Goal: Task Accomplishment & Management: Use online tool/utility

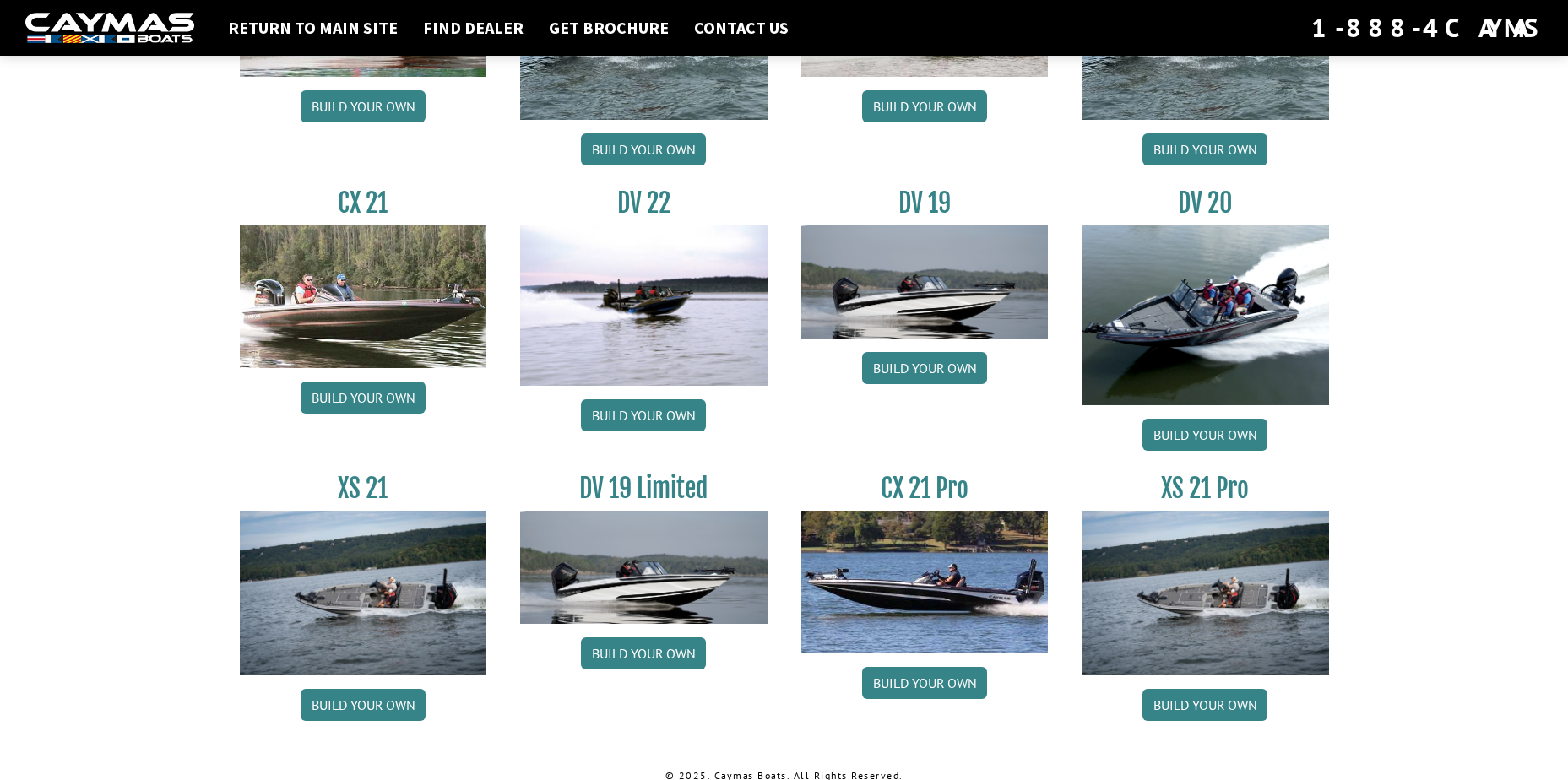
scroll to position [1904, 0]
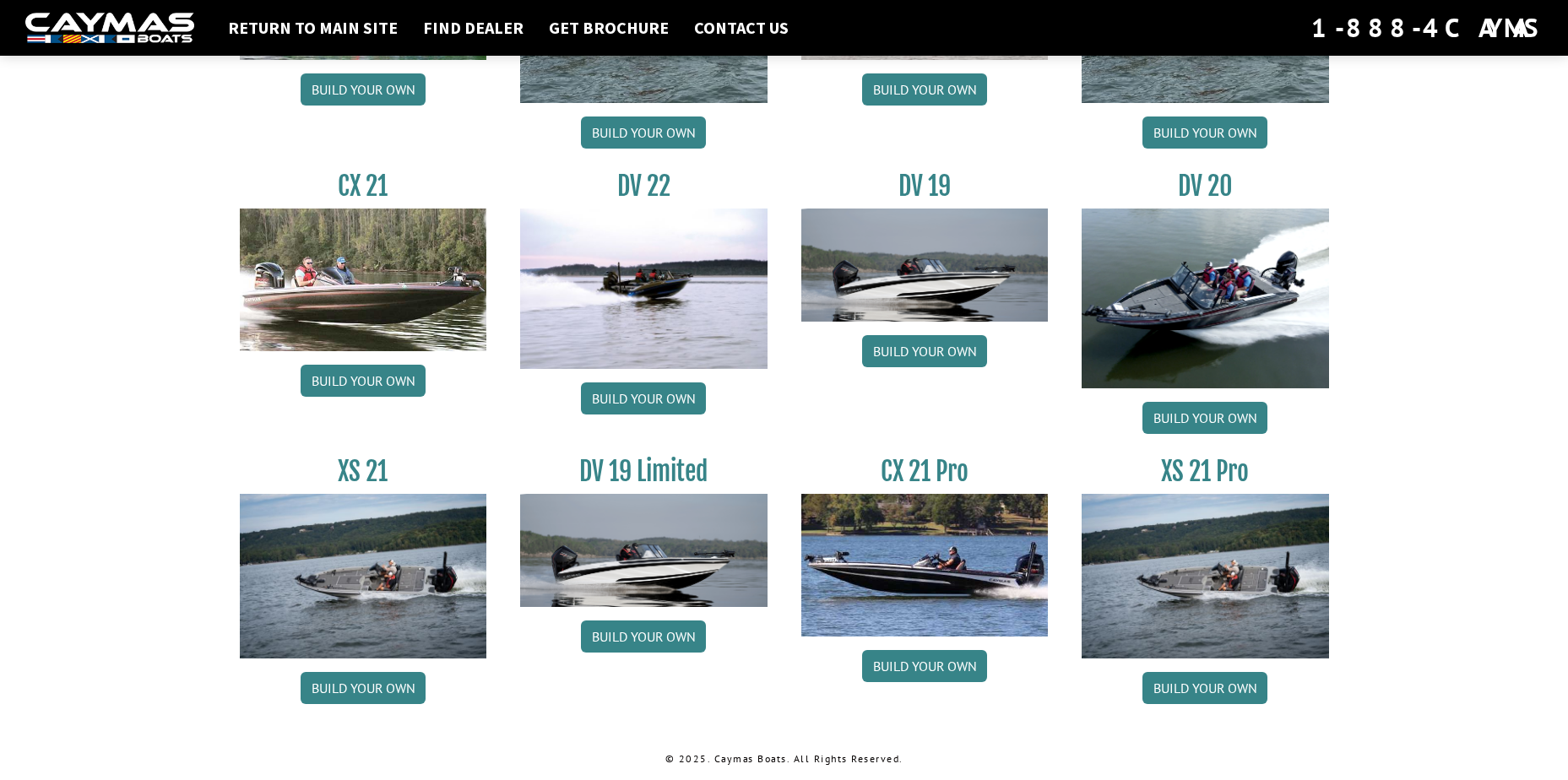
click at [661, 290] on img at bounding box center [644, 289] width 247 height 161
click at [624, 390] on link "Build your own" at bounding box center [644, 398] width 125 height 32
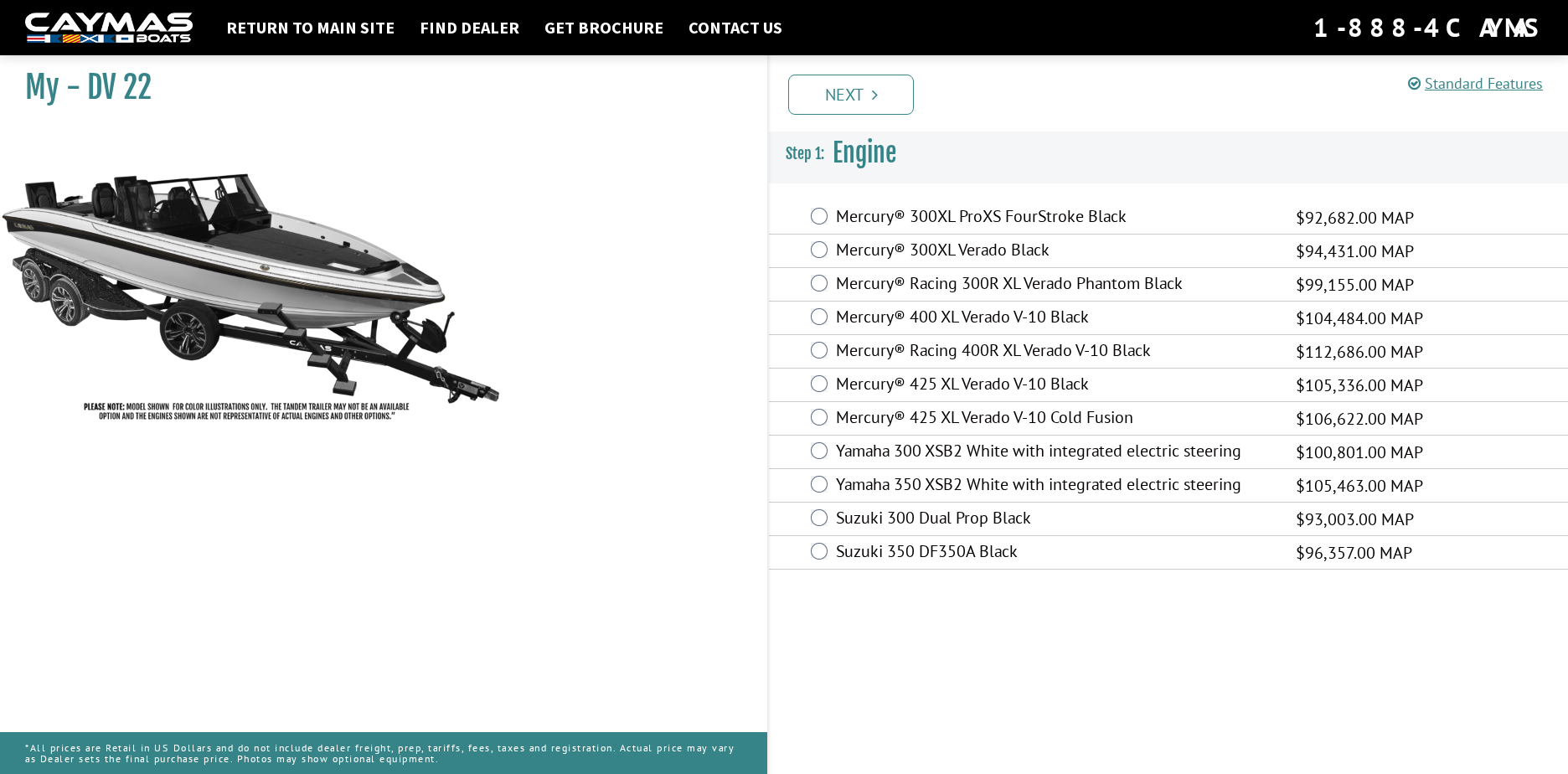
click at [813, 387] on div "Mercury® 425 XL Verado V-10 Black $105,336.00 MAP" at bounding box center [1169, 385] width 800 height 33
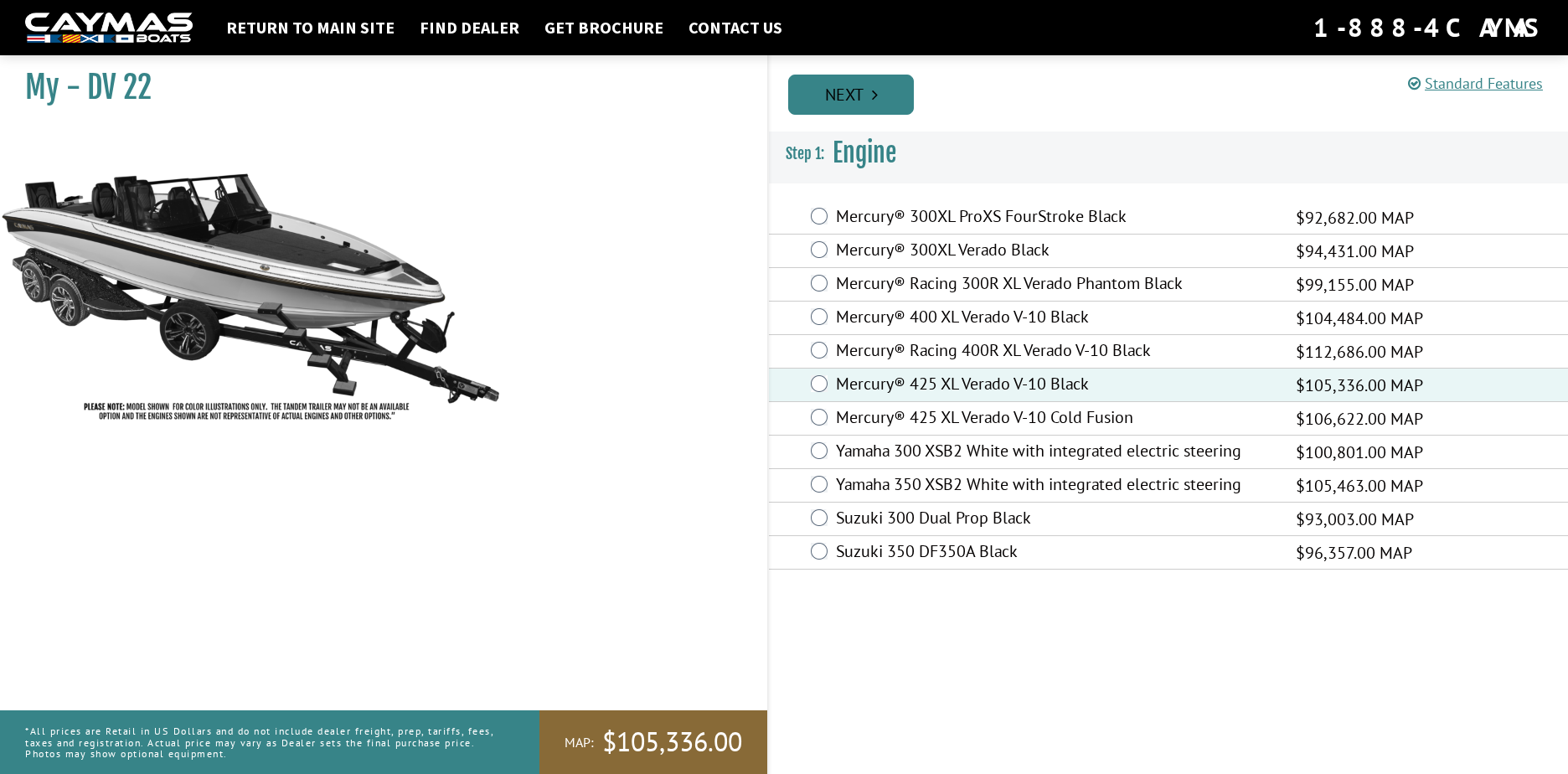
click at [851, 102] on link "Next" at bounding box center [851, 94] width 126 height 40
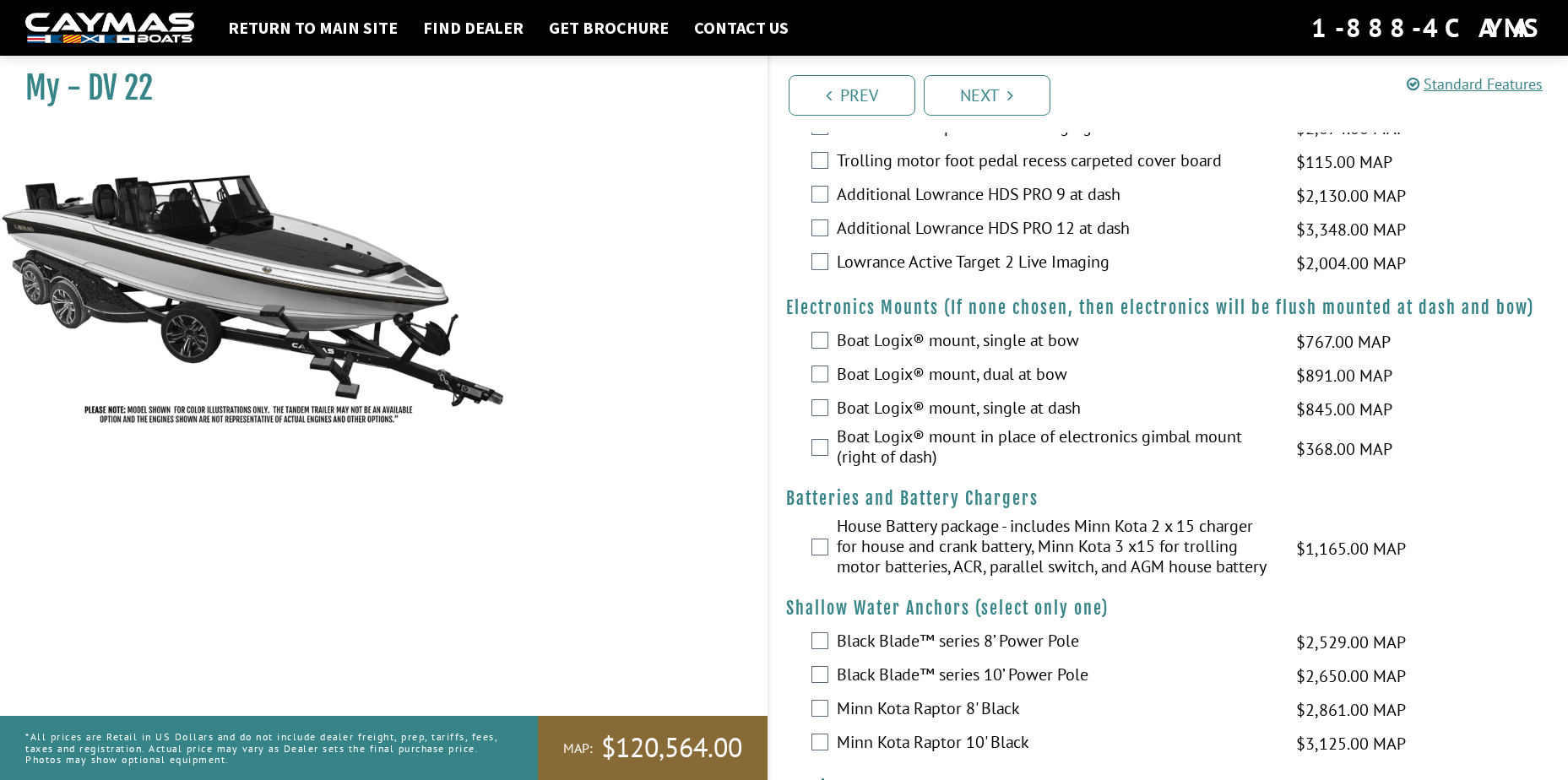
scroll to position [1014, 0]
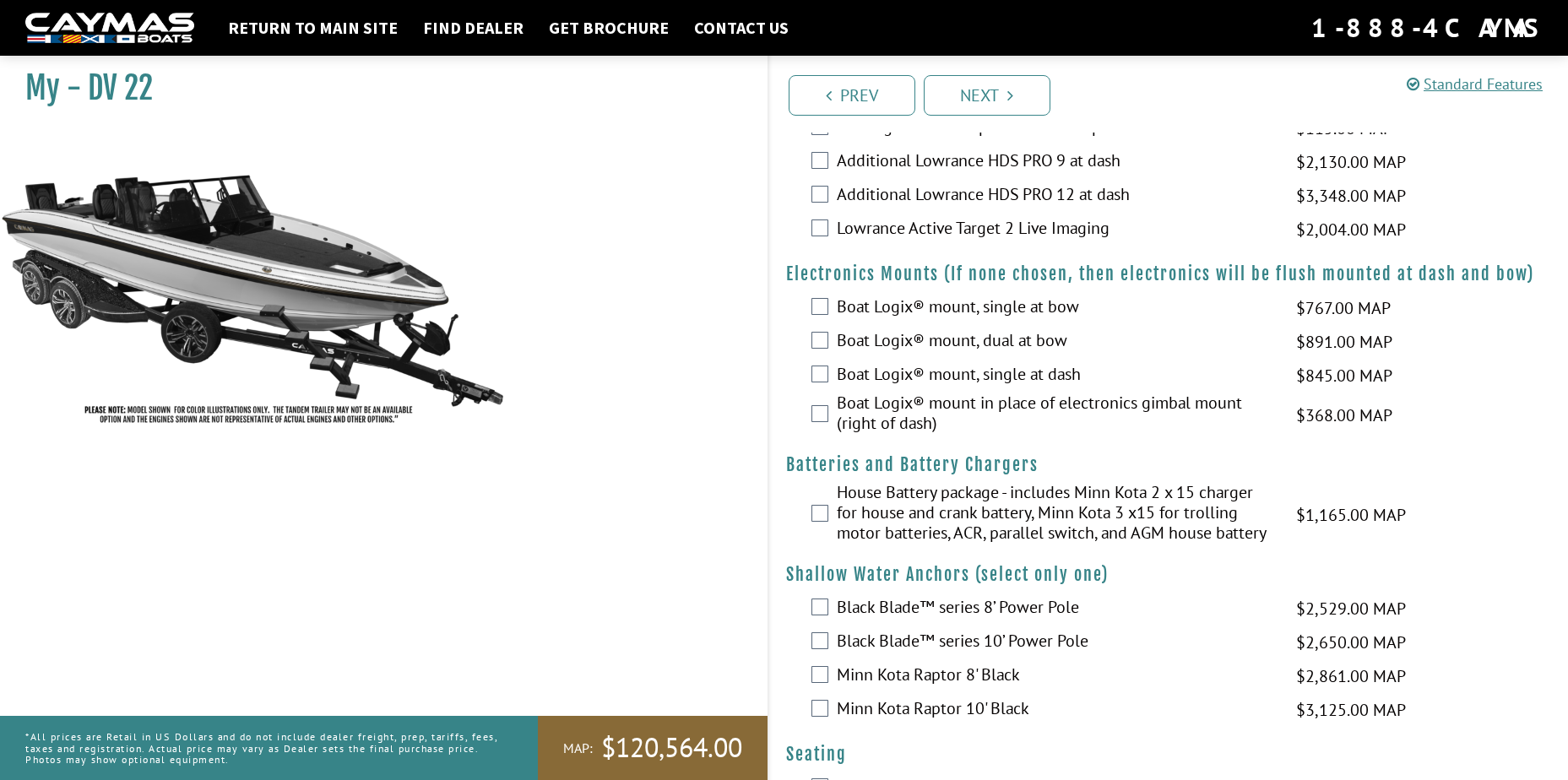
click at [839, 515] on label "House Battery package - includes Minn Kota 2 x 15 charger for house and crank b…" at bounding box center [1056, 515] width 440 height 65
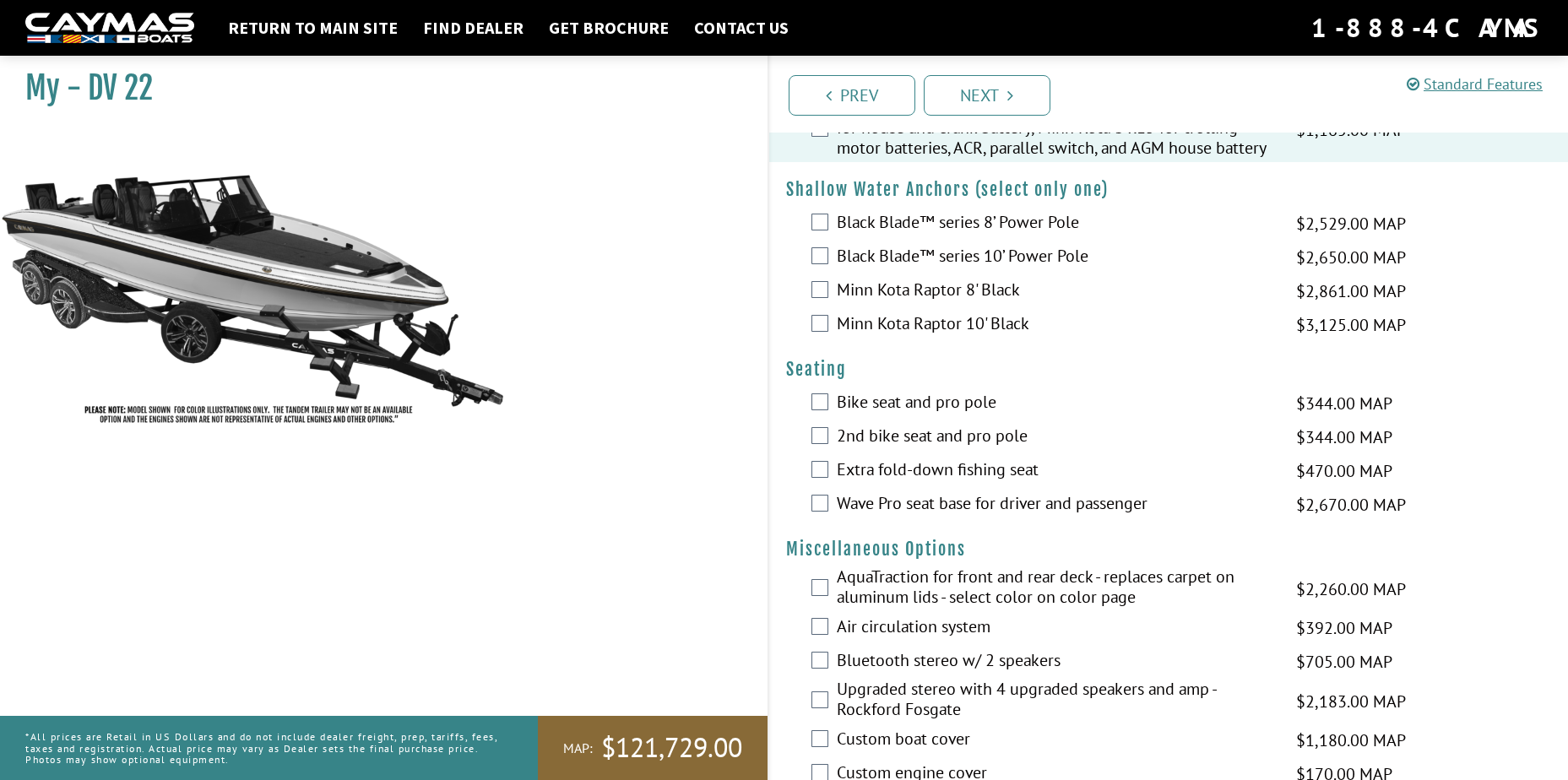
scroll to position [1435, 0]
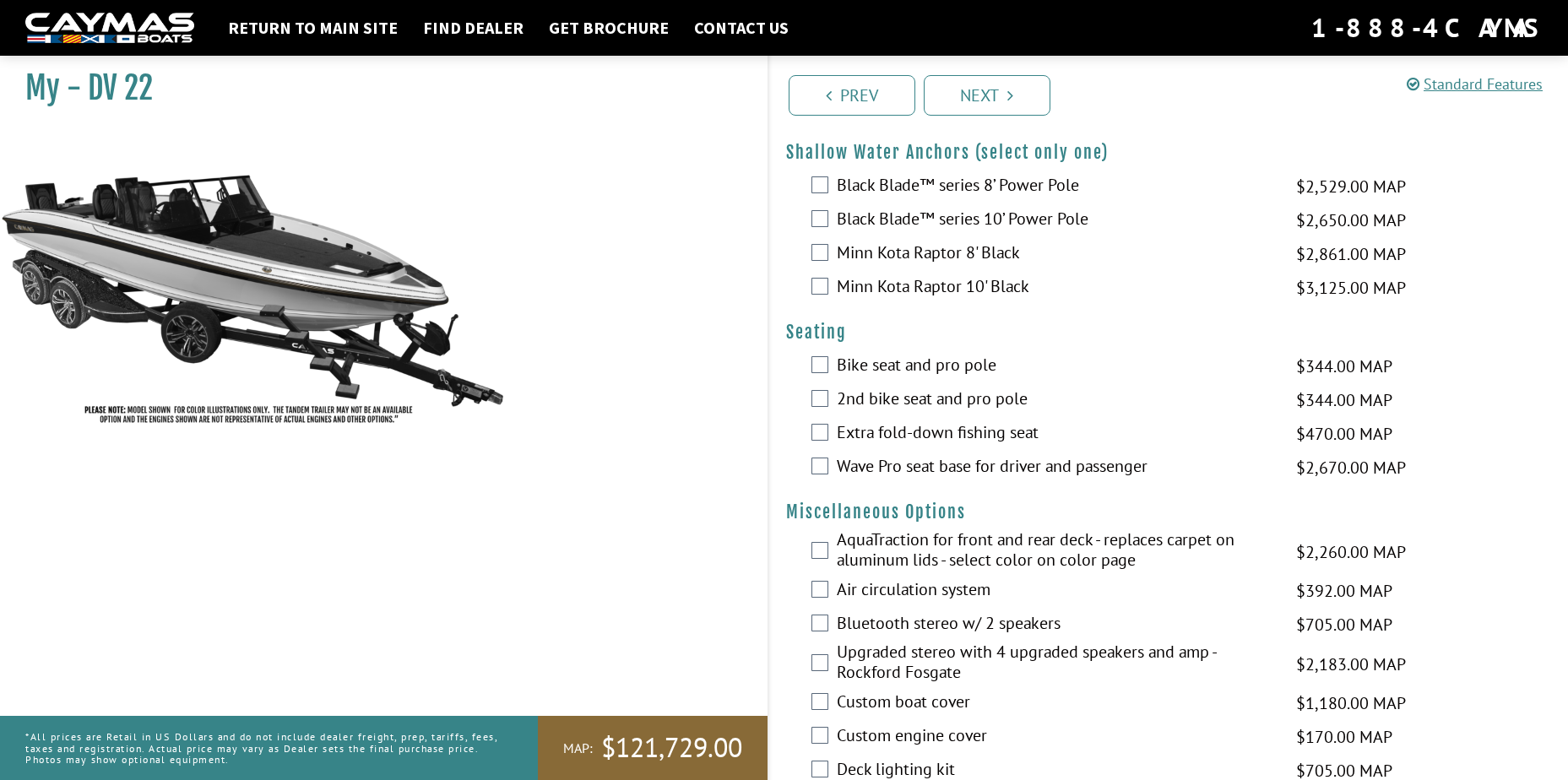
click at [832, 557] on div "AquaTraction for front and rear deck - replaces carpet on aluminum lids - selec…" at bounding box center [1169, 551] width 799 height 45
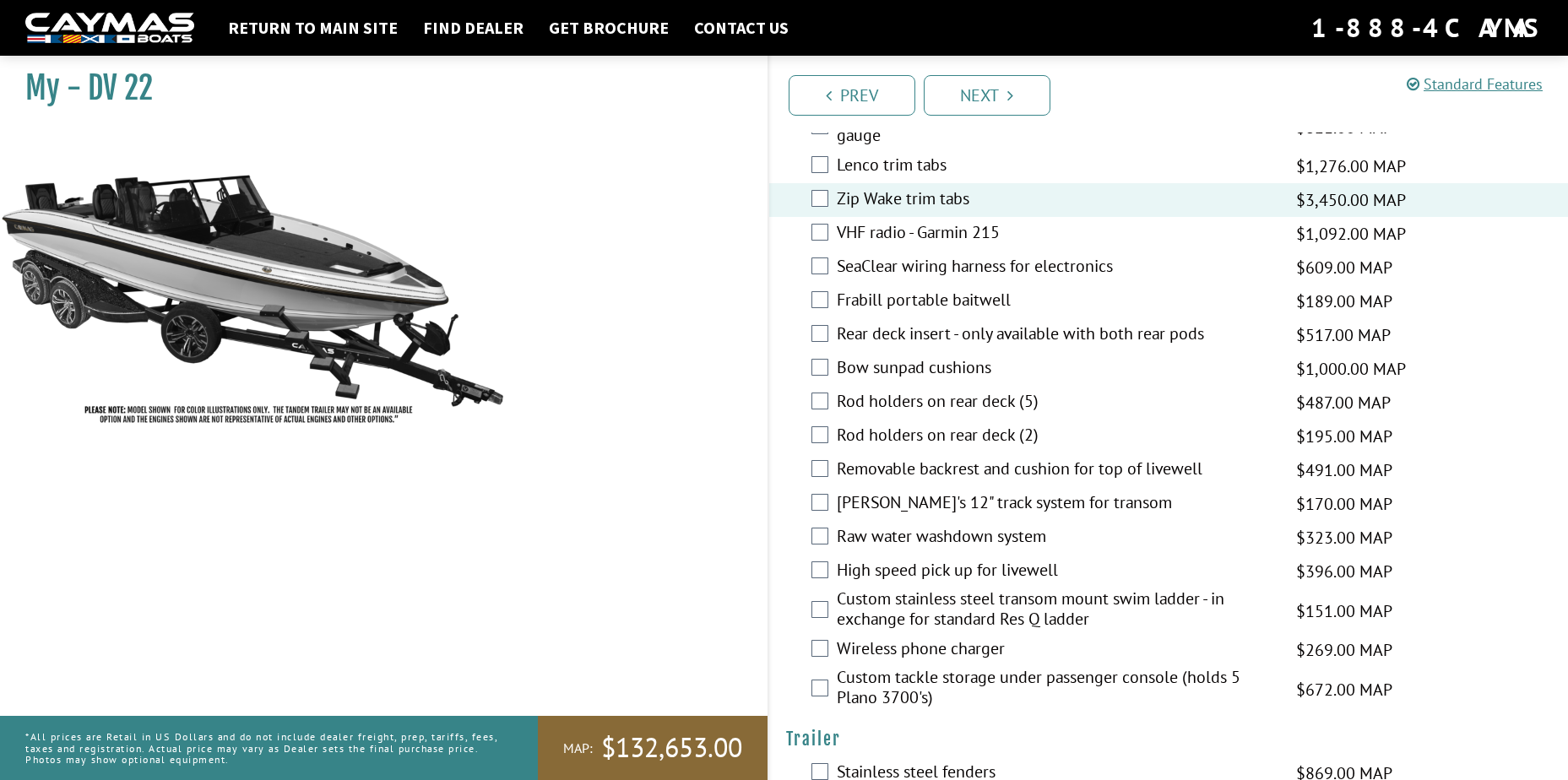
scroll to position [3124, 0]
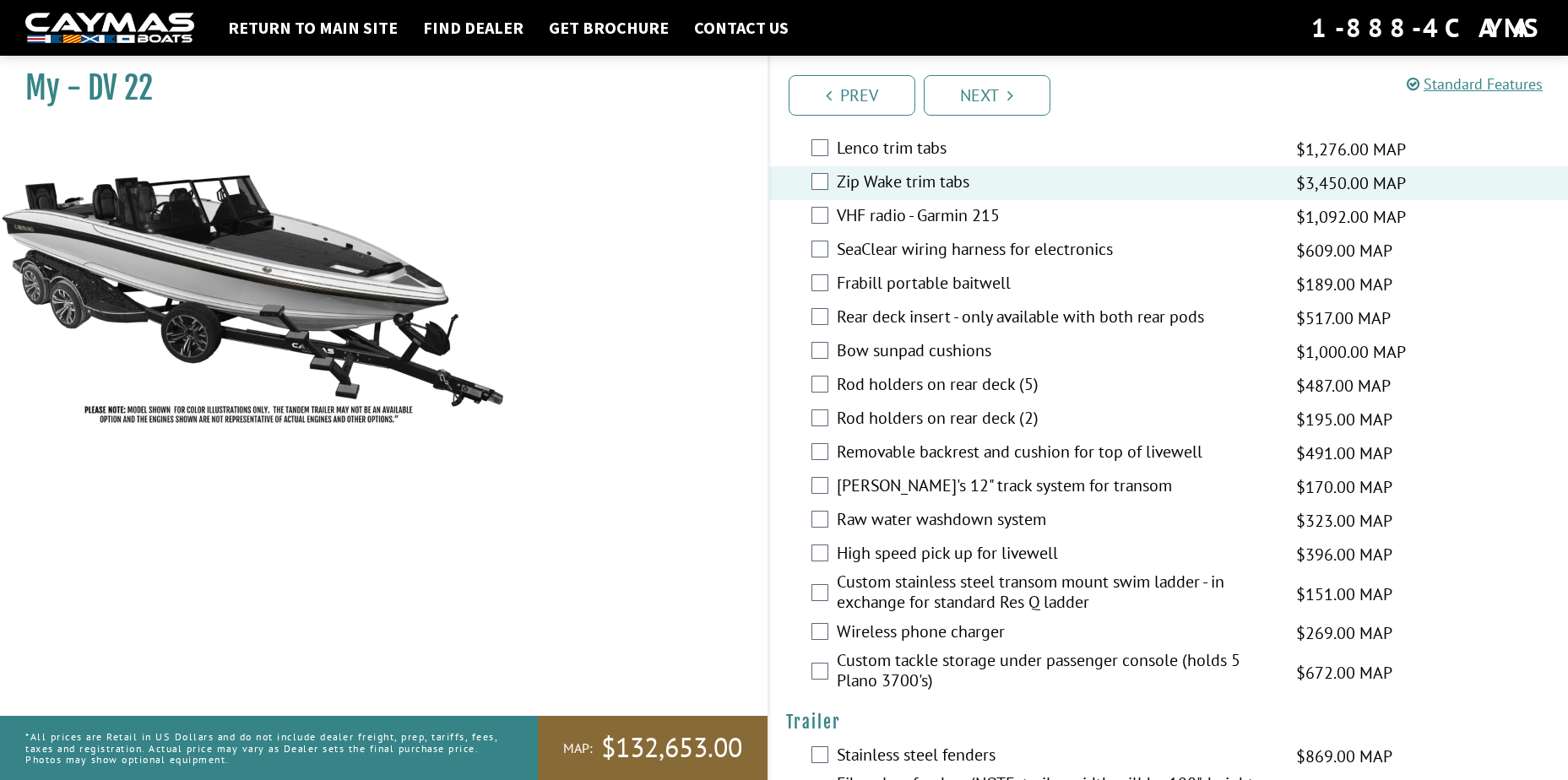
click at [818, 602] on div "Custom stainless steel transom mount swim ladder - in exchange for standard Res…" at bounding box center [1169, 593] width 799 height 45
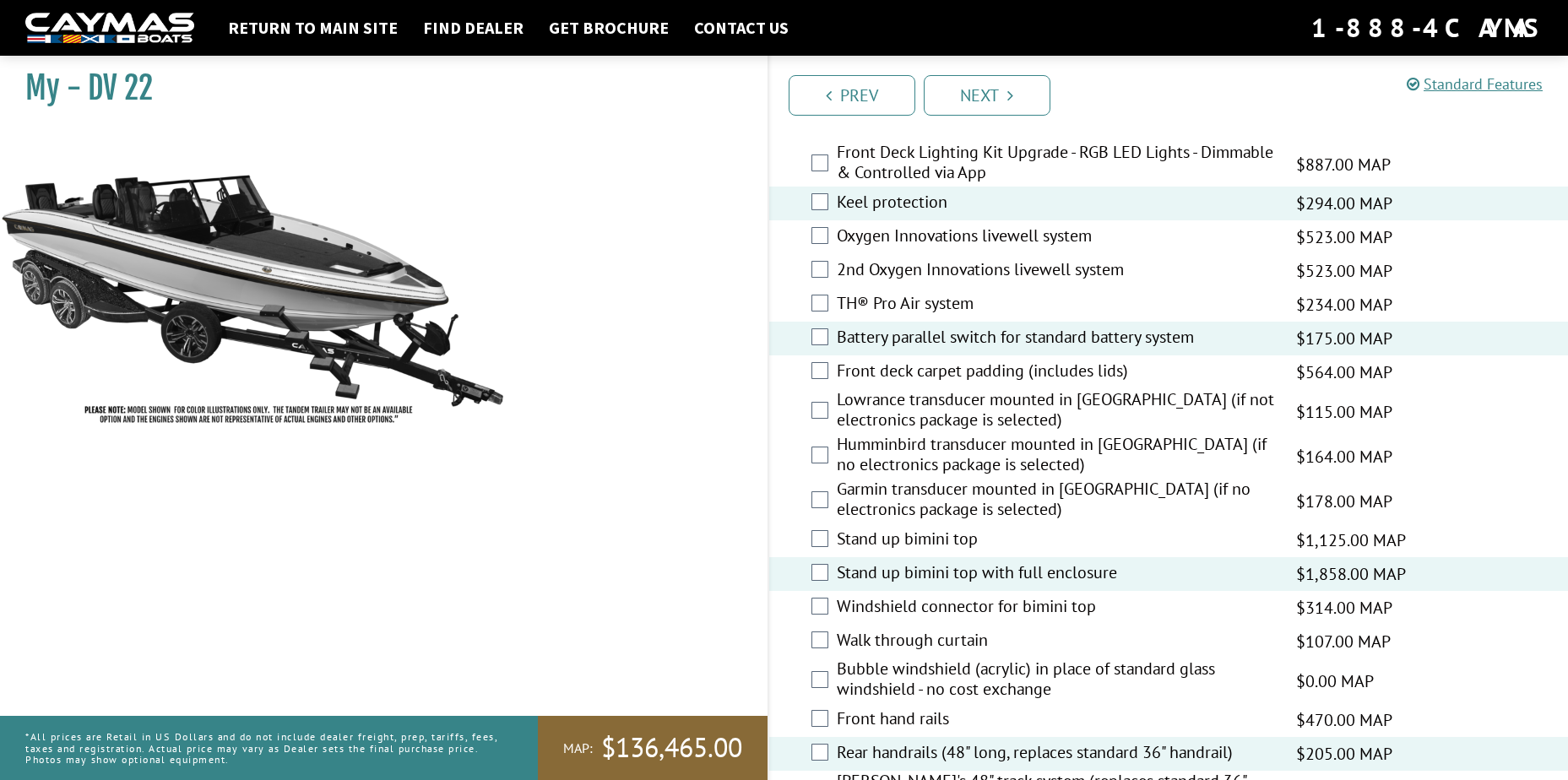
scroll to position [2111, 0]
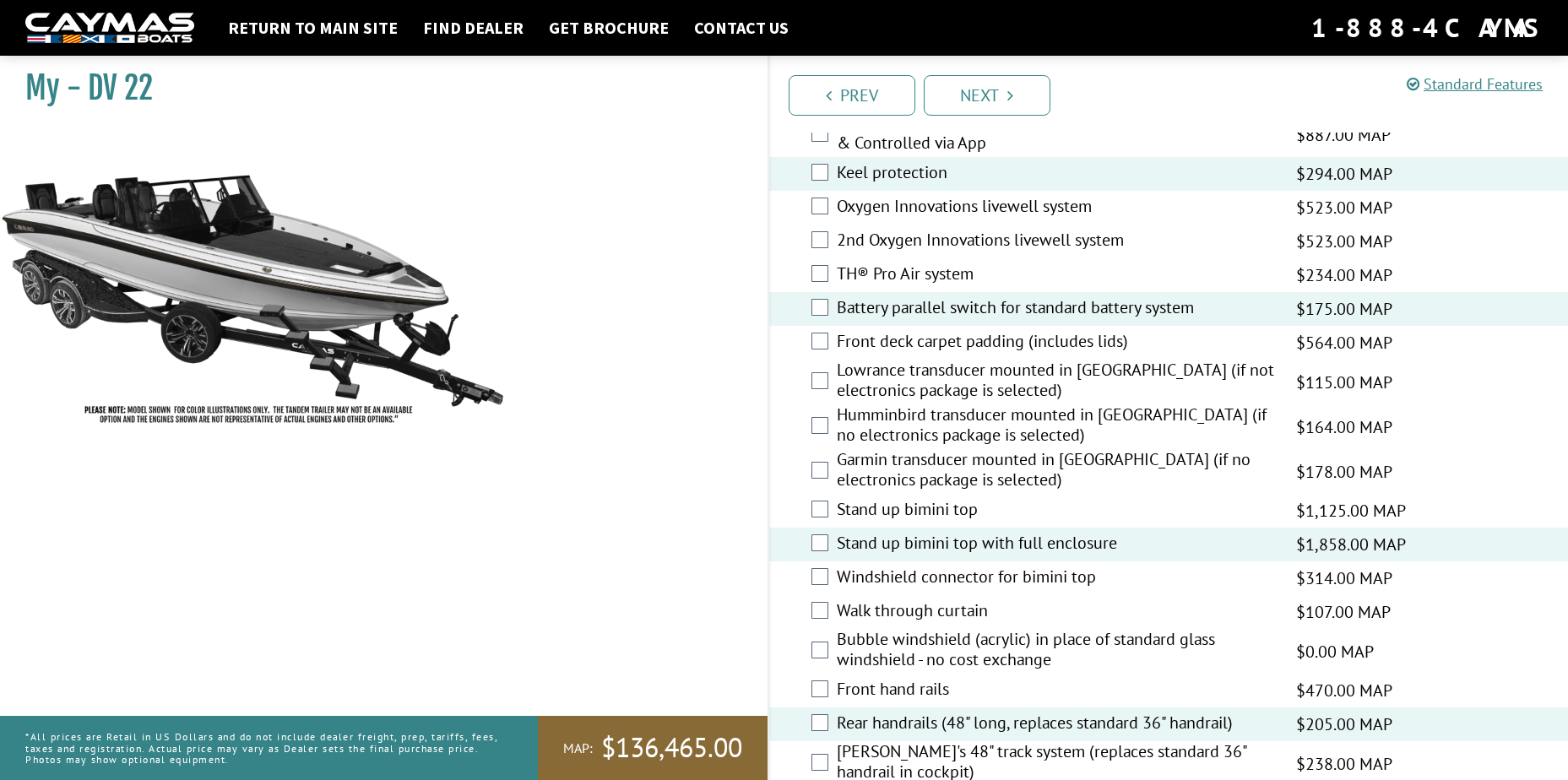
click at [832, 611] on div "Walk through curtain $107.00 MAP $126.00 MSRP" at bounding box center [1169, 612] width 799 height 34
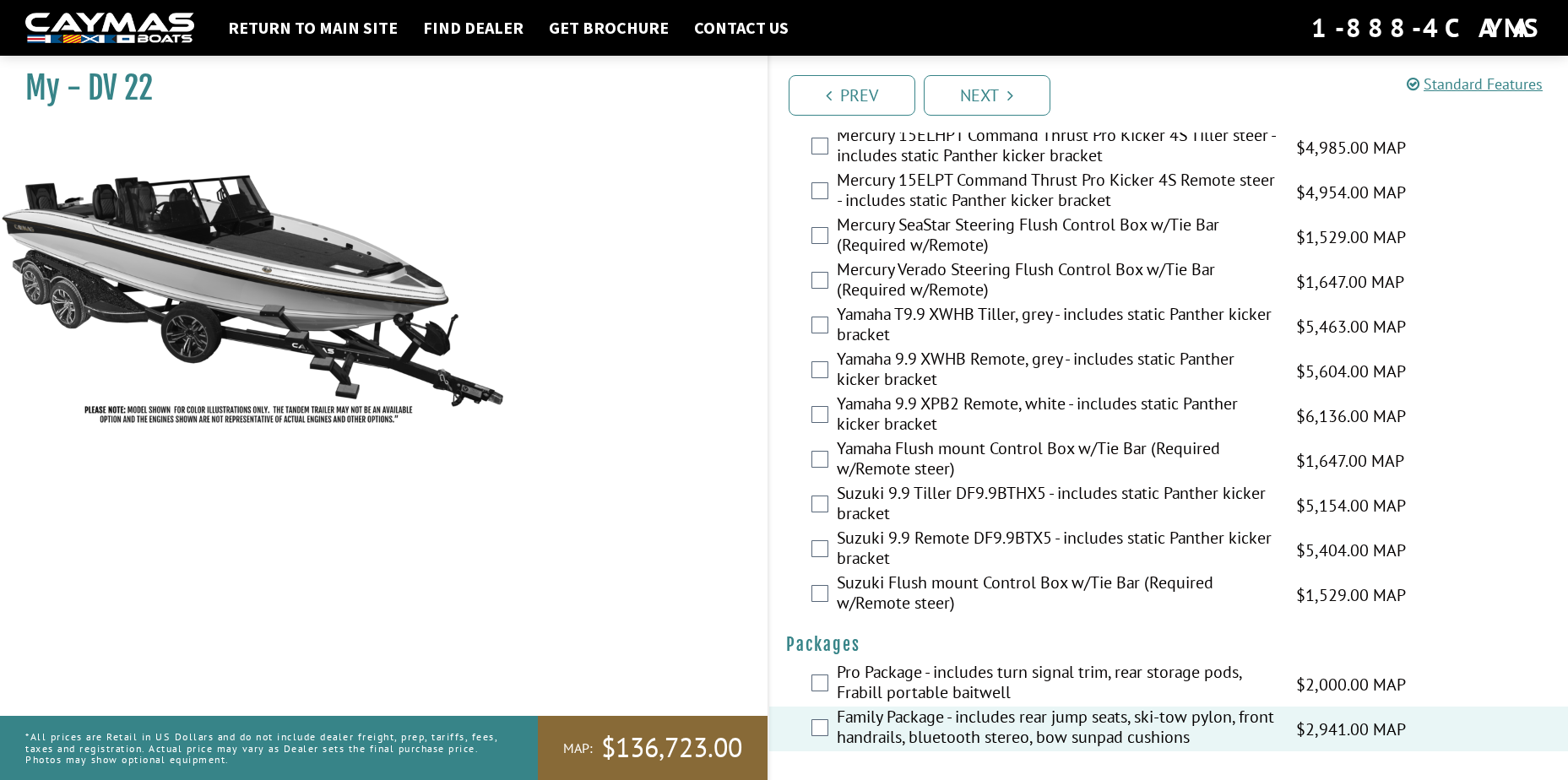
scroll to position [4079, 0]
